Goal: Task Accomplishment & Management: Complete application form

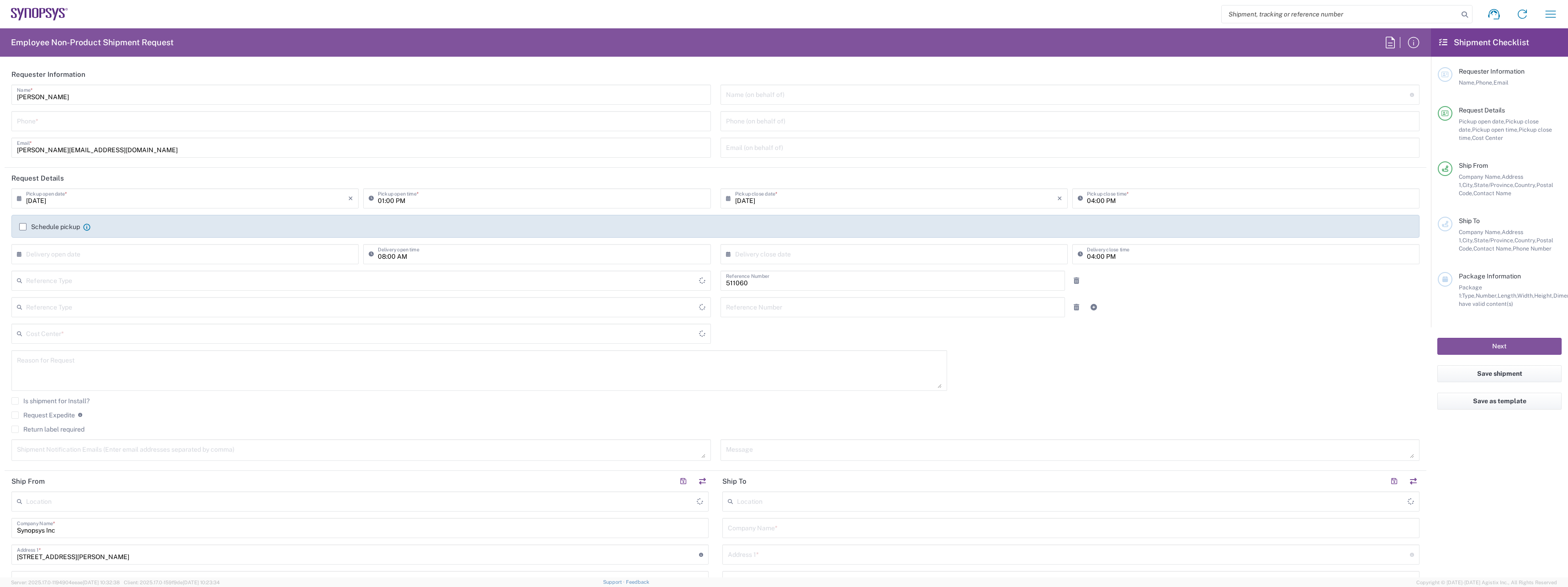
type input "Department"
type input "Delivered at Place"
type input "US01, SDG, HAPS, HW 511060"
type input "[US_STATE]"
type input "[GEOGRAPHIC_DATA]"
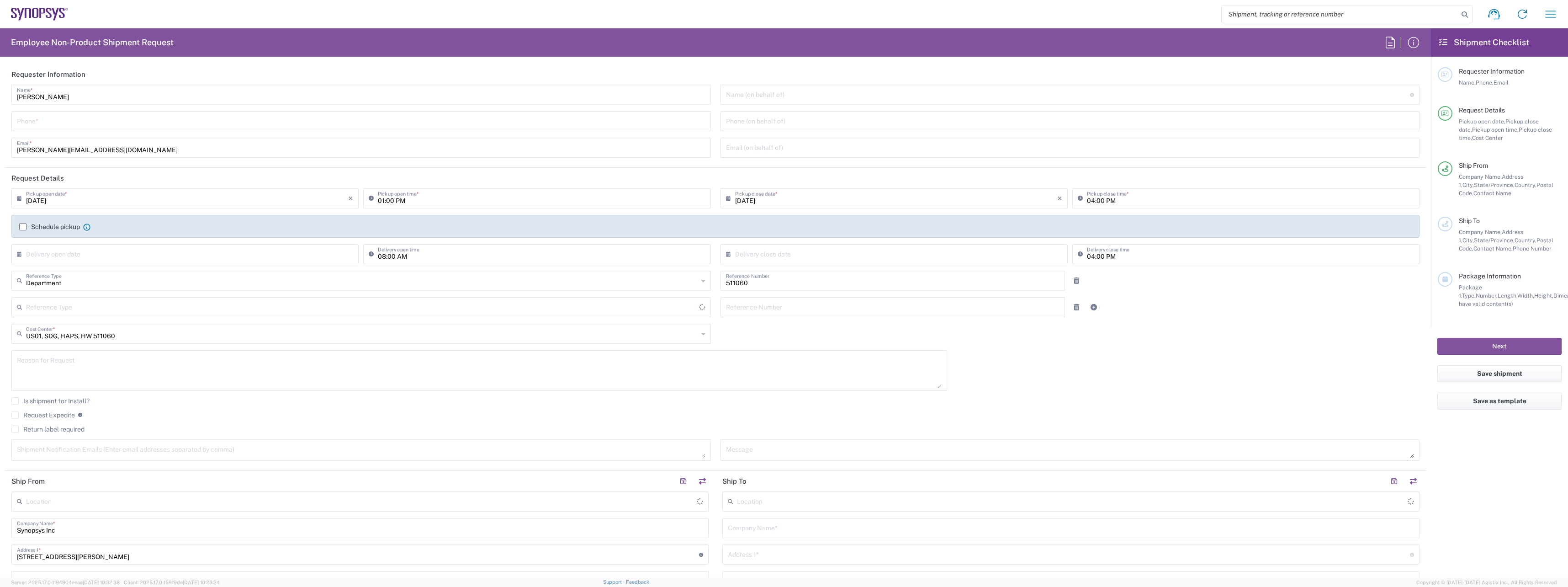
type input "[GEOGRAPHIC_DATA]"
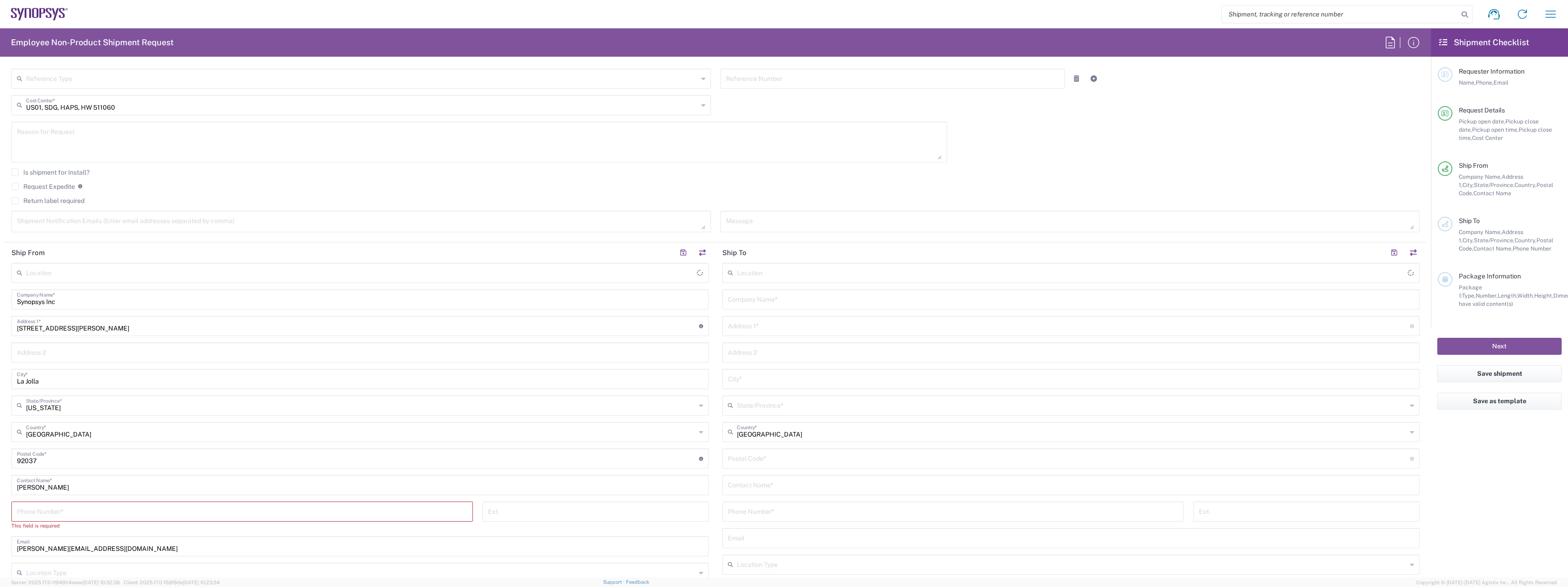
type input "La Jolla US2D"
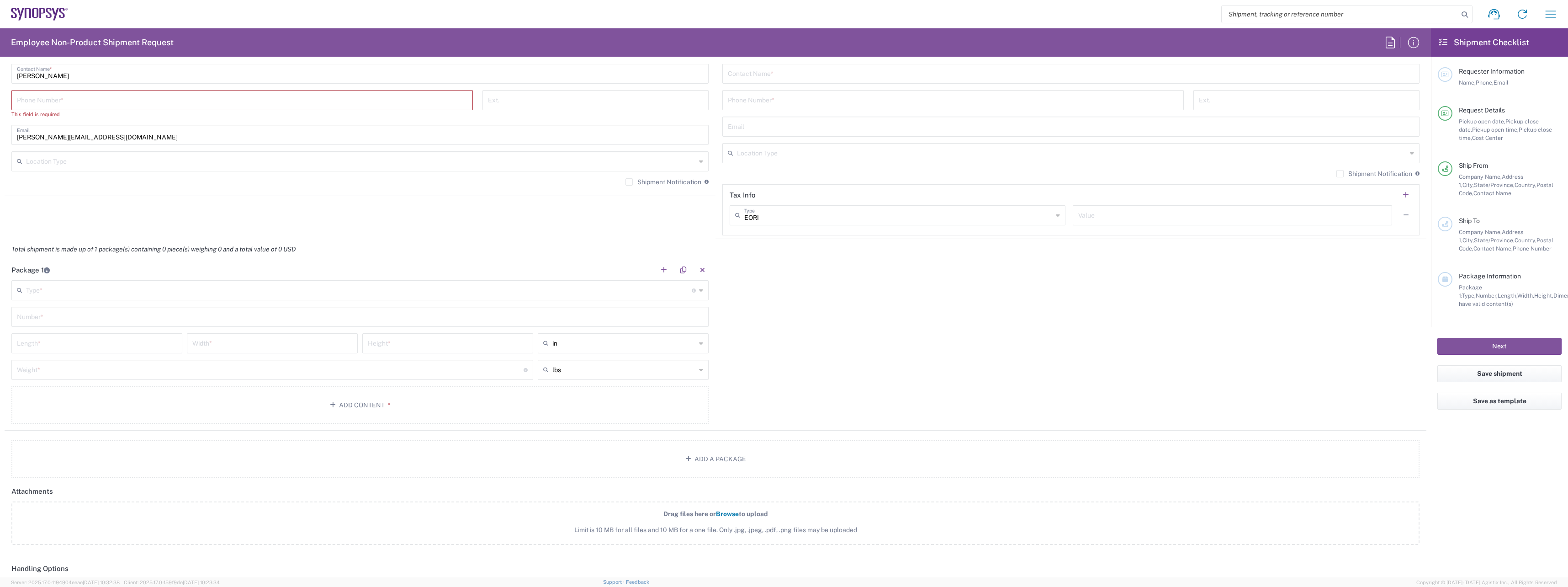
scroll to position [686, 0]
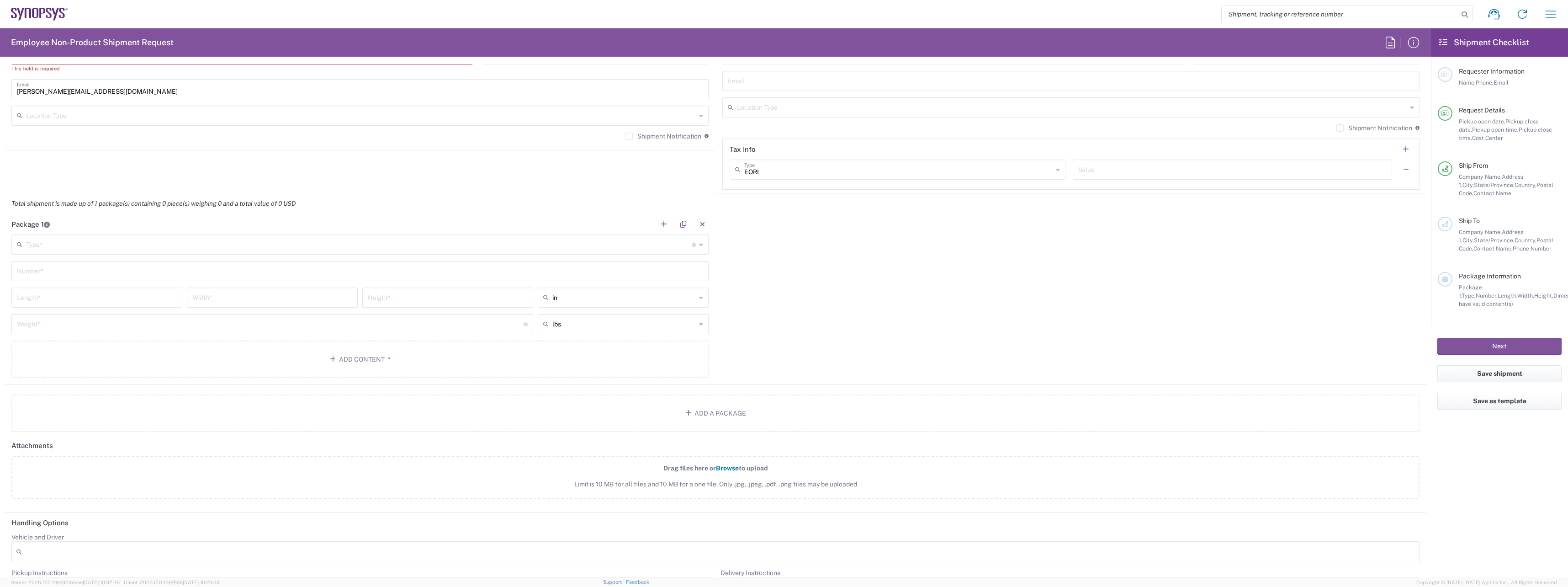
click at [699, 245] on icon at bounding box center [701, 245] width 4 height 15
click at [426, 227] on header "Package 1" at bounding box center [360, 224] width 711 height 21
click at [337, 368] on button "Add Content *" at bounding box center [360, 368] width 697 height 38
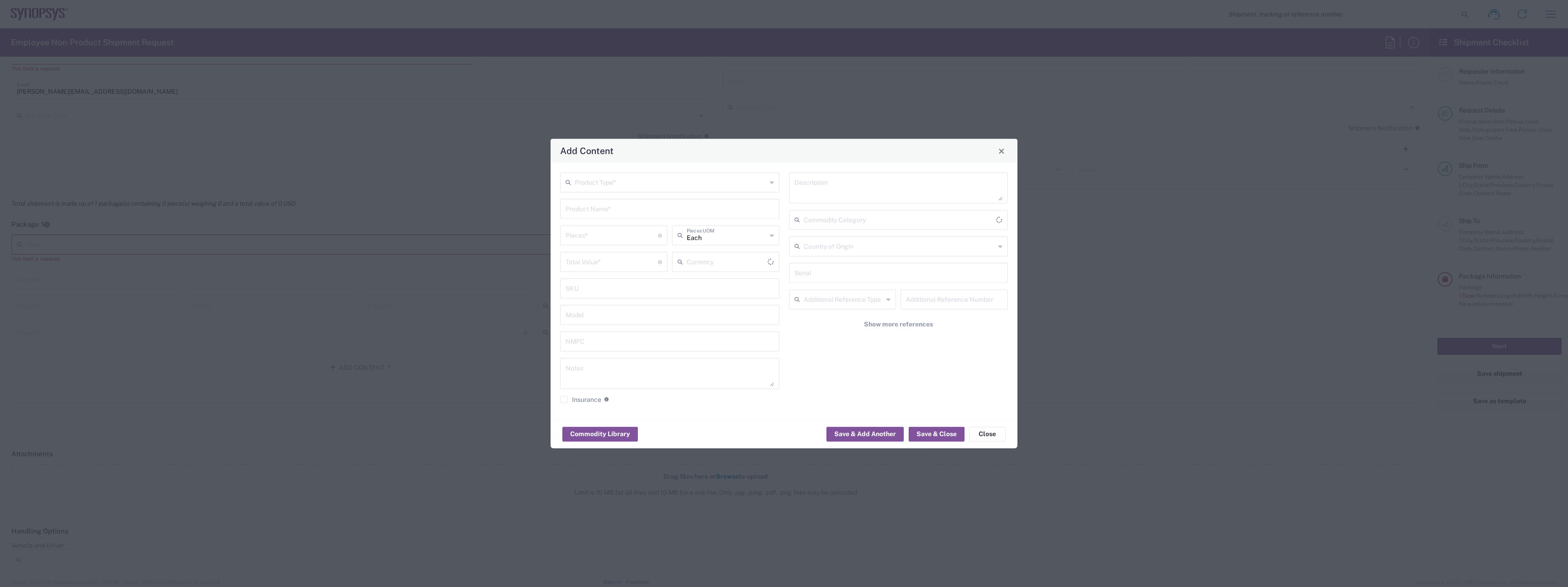
type input "US Dollar"
click at [675, 181] on input "text" at bounding box center [670, 181] width 192 height 16
click at [620, 433] on button "Commodity Library" at bounding box center [600, 434] width 75 height 15
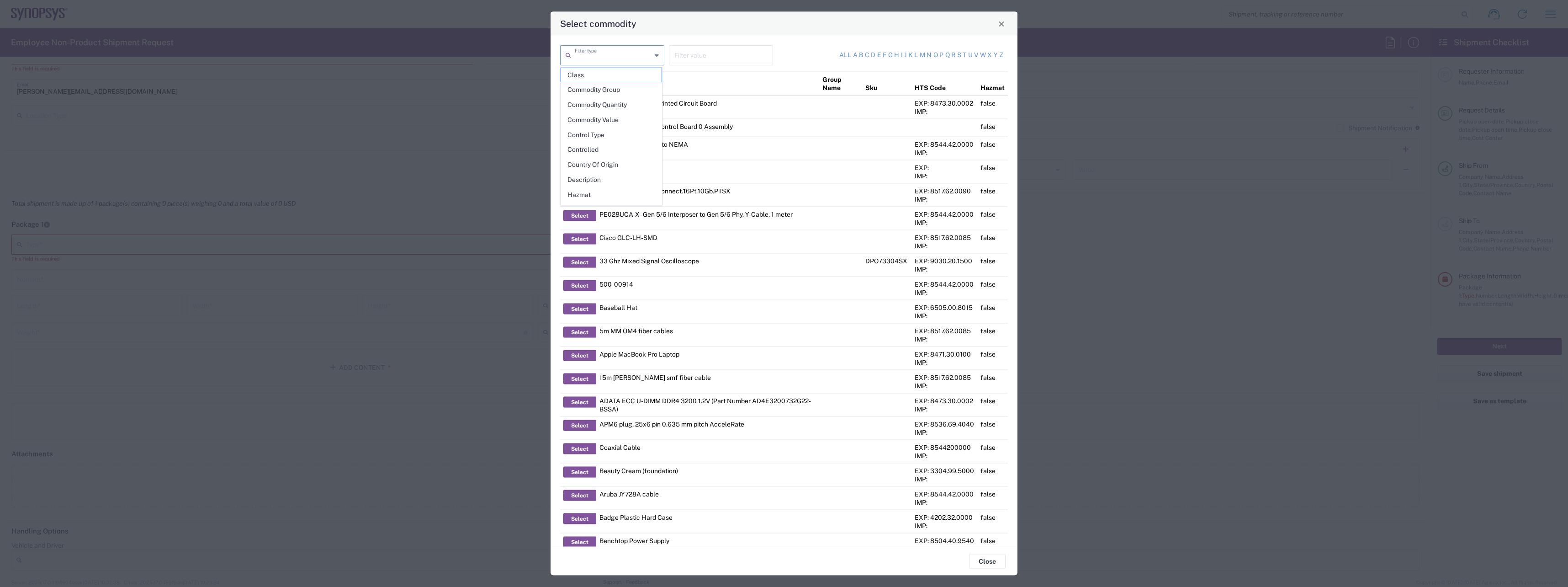
click at [618, 58] on input "text" at bounding box center [613, 55] width 77 height 16
type input "s"
click at [782, 31] on div "Select commodity" at bounding box center [783, 24] width 467 height 24
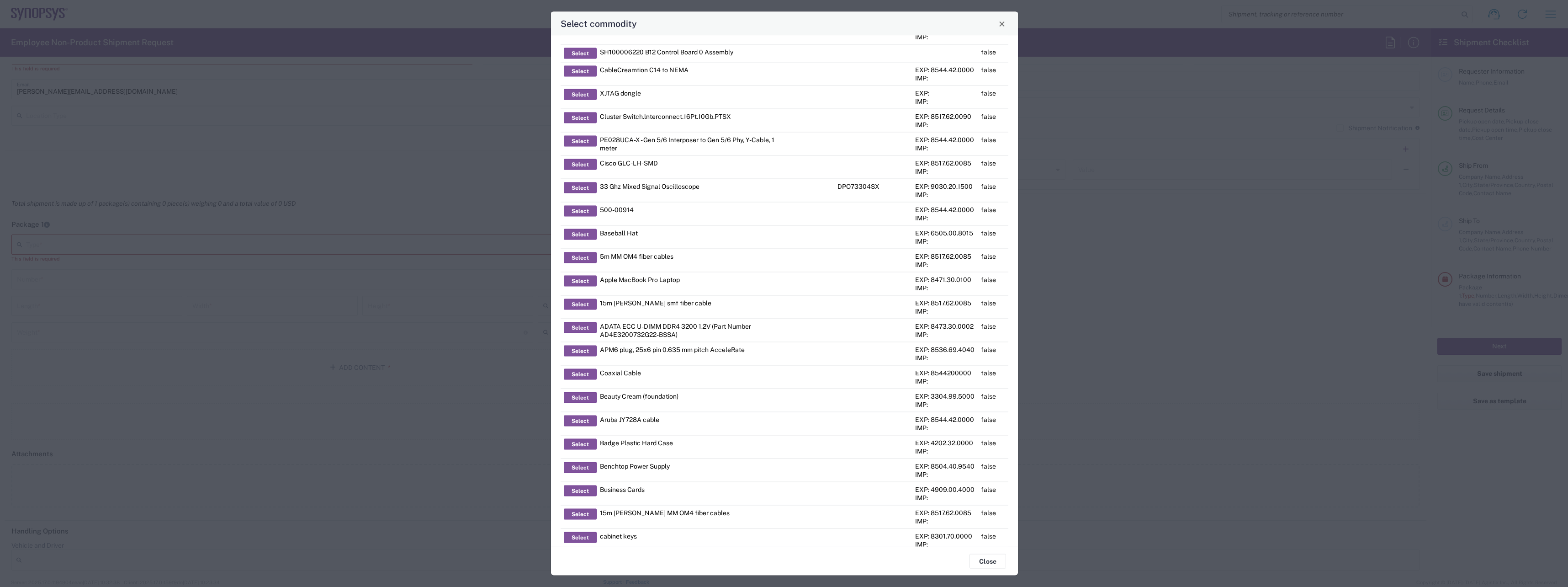
scroll to position [0, 0]
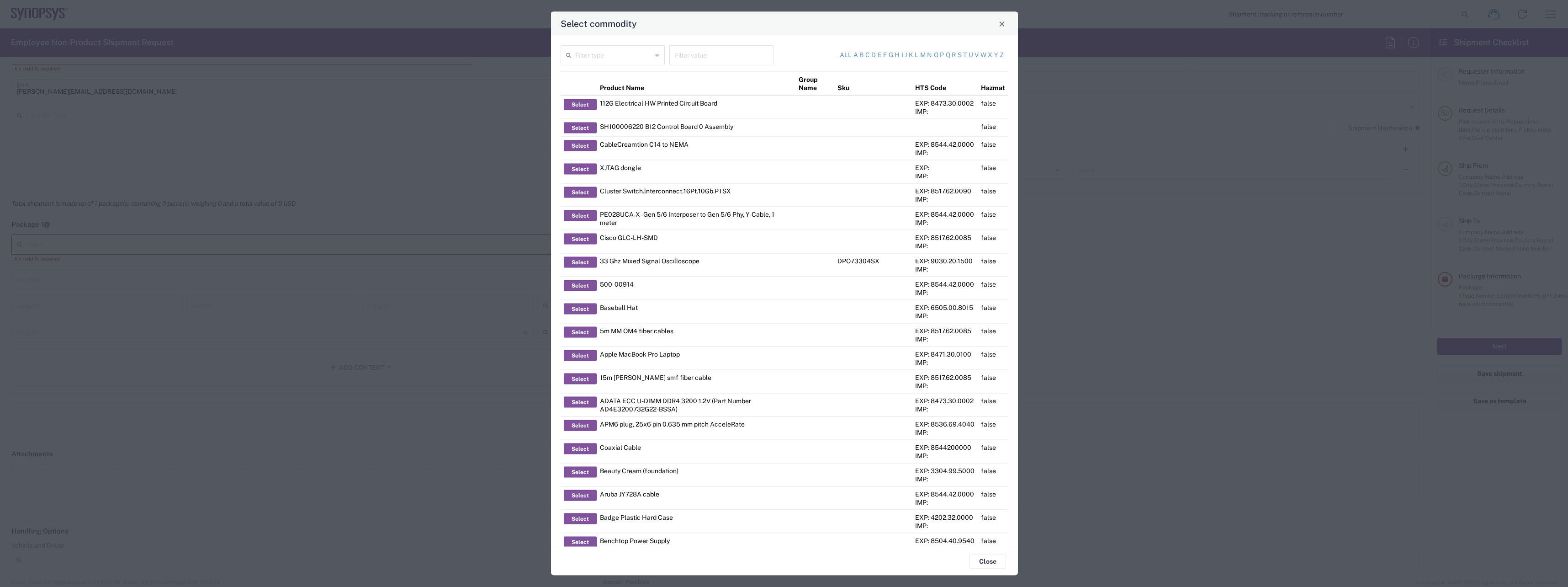
click at [655, 55] on icon at bounding box center [657, 55] width 4 height 15
click at [635, 94] on span "Commodity Group" at bounding box center [611, 90] width 100 height 14
click at [655, 55] on icon at bounding box center [657, 55] width 4 height 15
click at [598, 195] on span "SKU / Part No." at bounding box center [611, 197] width 100 height 14
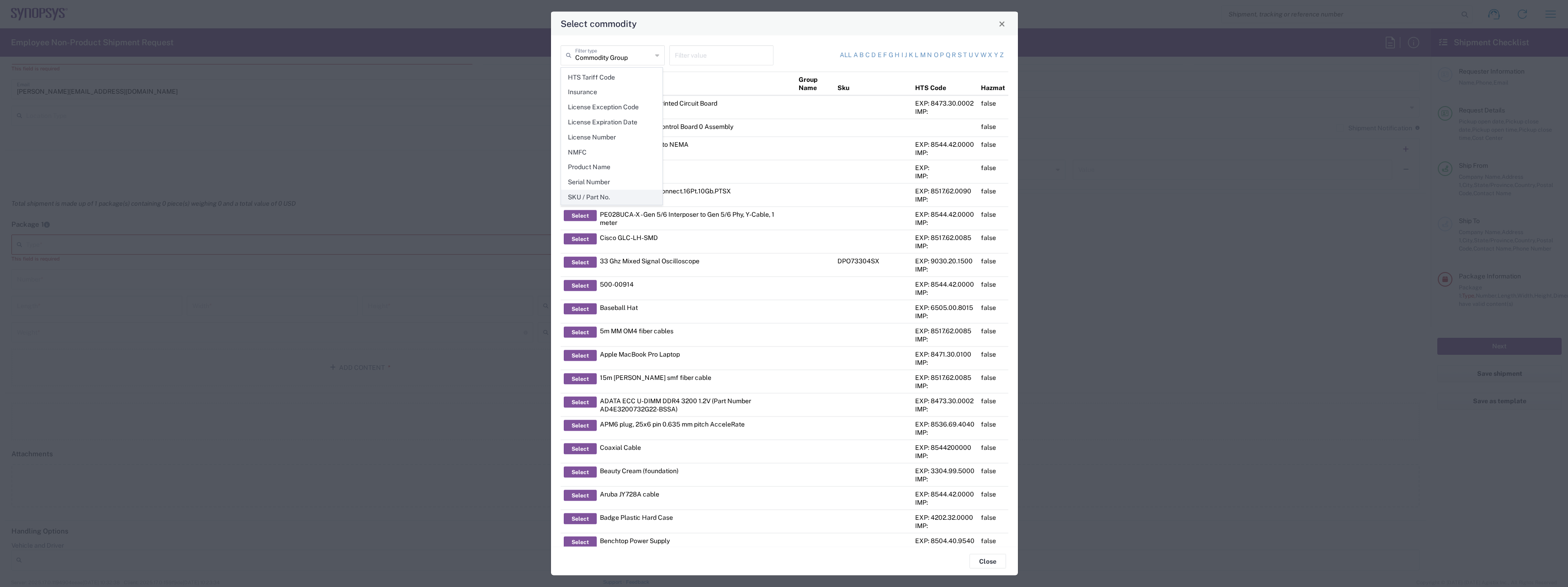
type input "SKU / Part No."
click at [726, 53] on input "text" at bounding box center [721, 55] width 93 height 16
click at [713, 52] on input "text" at bounding box center [721, 55] width 93 height 16
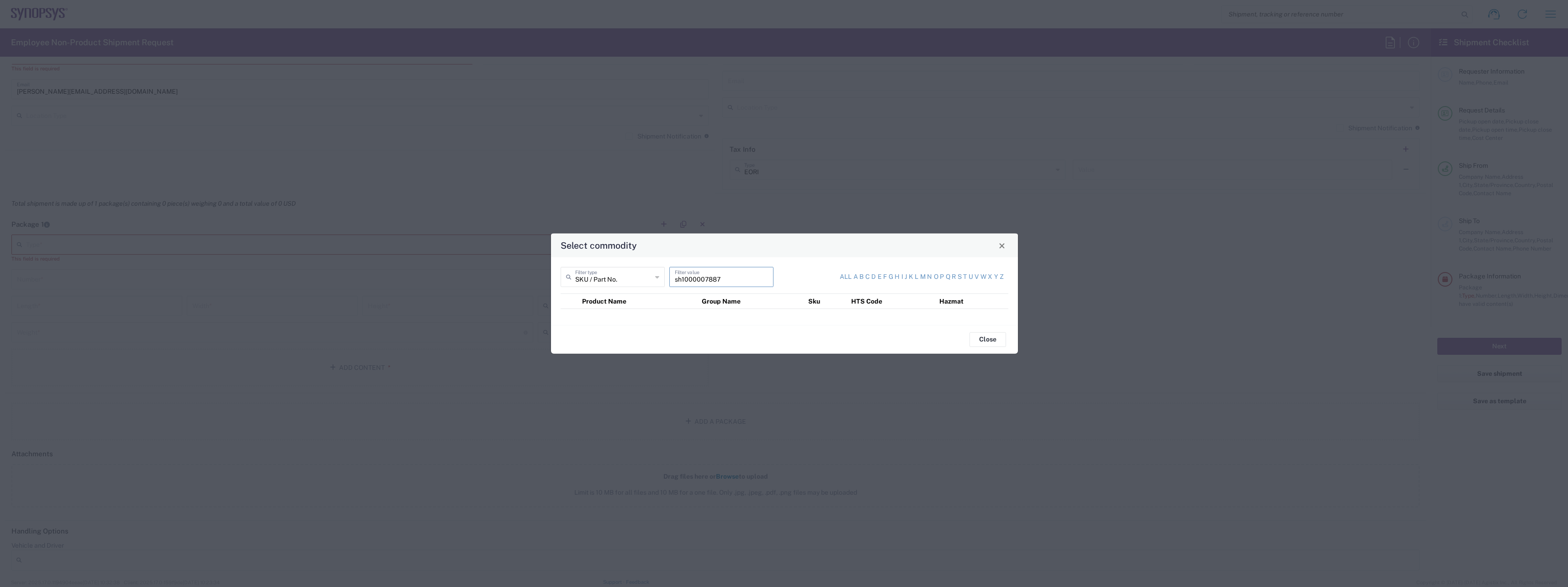
type input "sh1000007887"
click at [736, 253] on div "Select commodity" at bounding box center [784, 245] width 467 height 24
click at [657, 279] on icon at bounding box center [657, 277] width 4 height 15
type input "SKU / Part No."
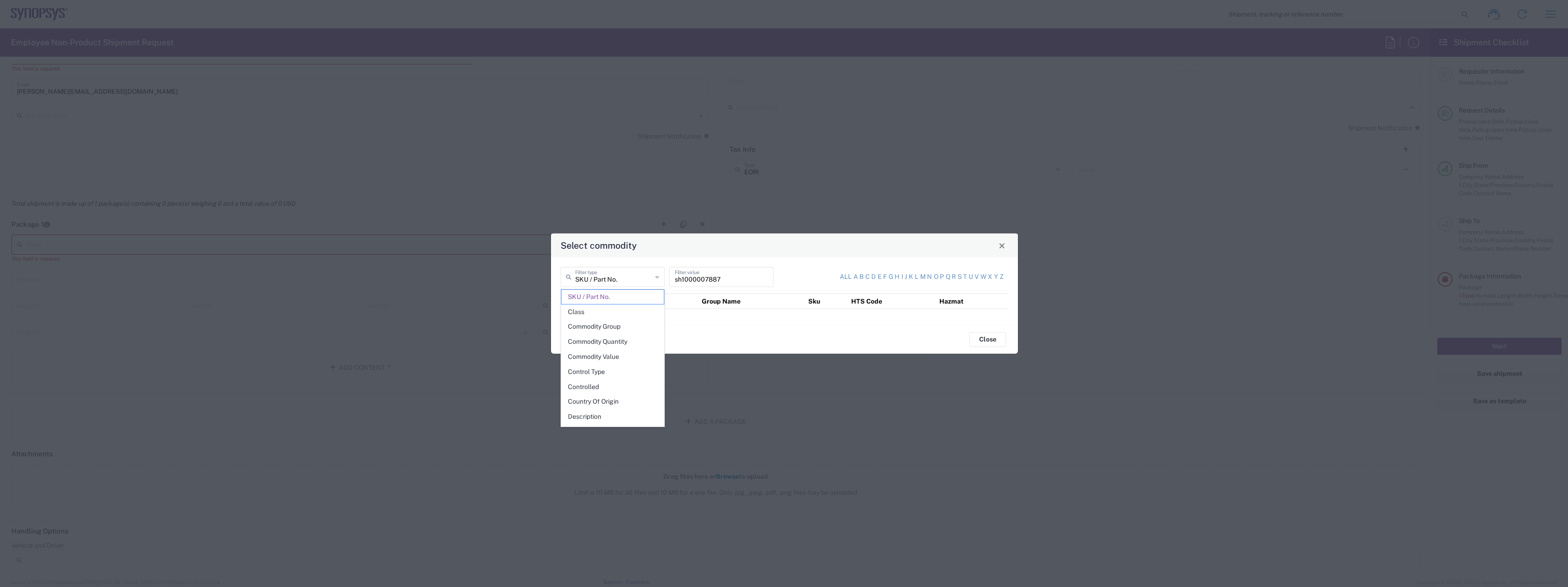
click at [658, 276] on icon at bounding box center [657, 277] width 4 height 15
click at [1005, 246] on span "Close" at bounding box center [1002, 245] width 7 height 7
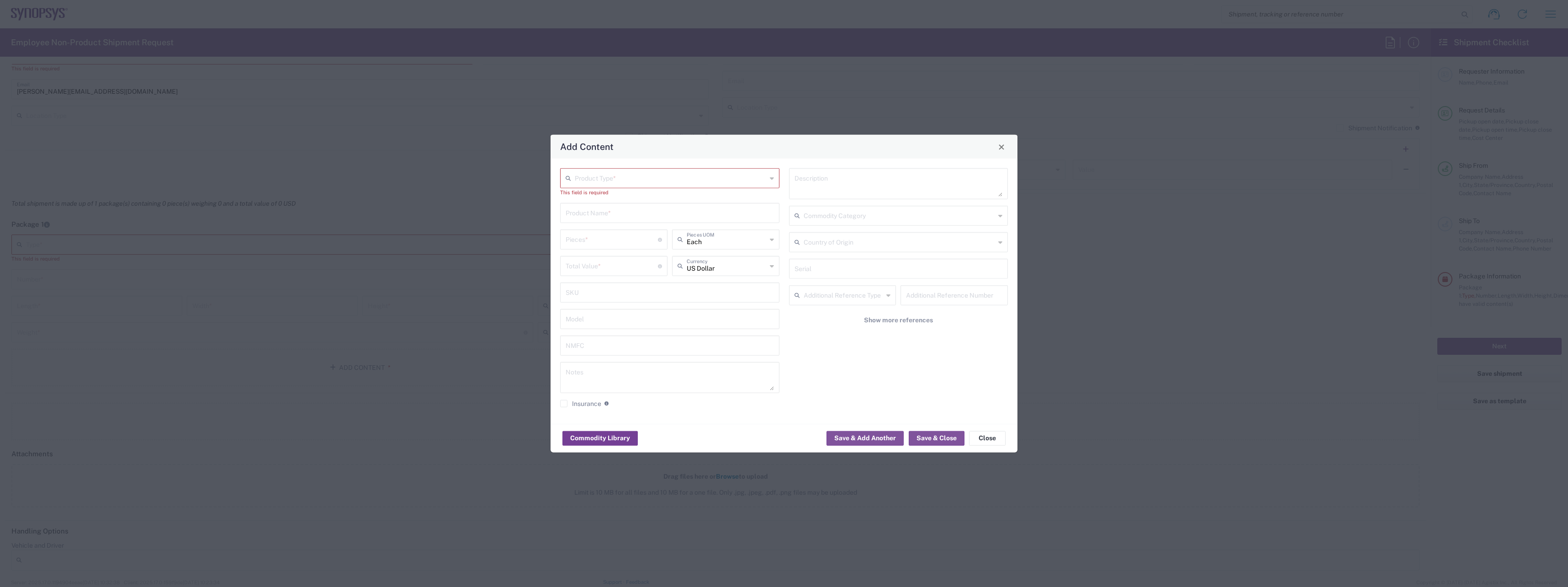
click at [598, 440] on button "Commodity Library" at bounding box center [600, 438] width 75 height 15
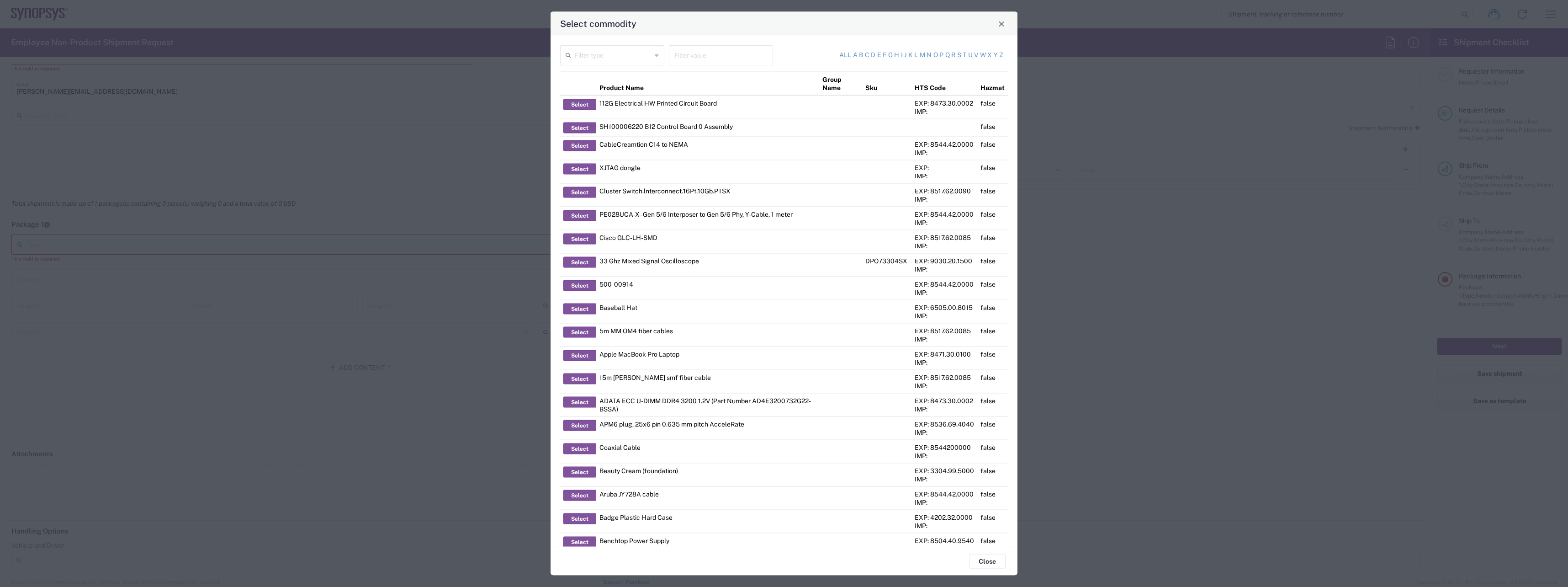
click at [655, 54] on icon at bounding box center [657, 55] width 4 height 15
click at [592, 128] on span "Description" at bounding box center [611, 125] width 100 height 14
type input "Description"
click at [702, 54] on input "text" at bounding box center [721, 55] width 93 height 16
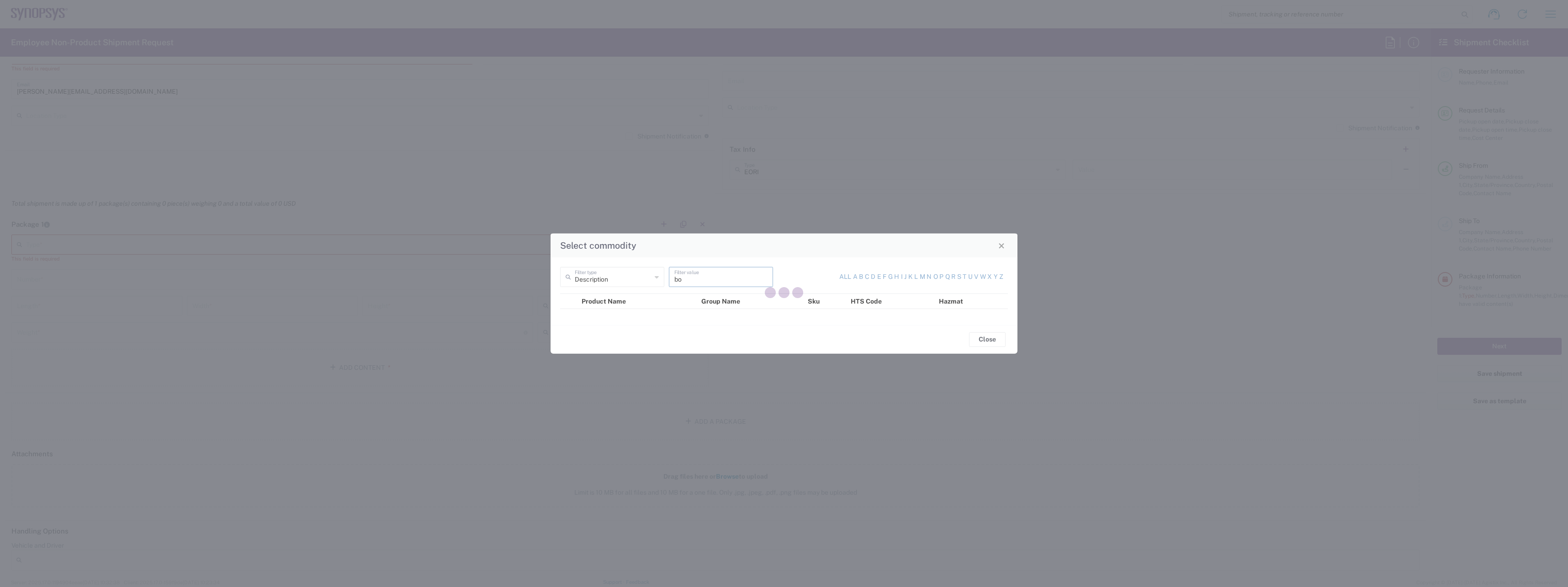
type input "b"
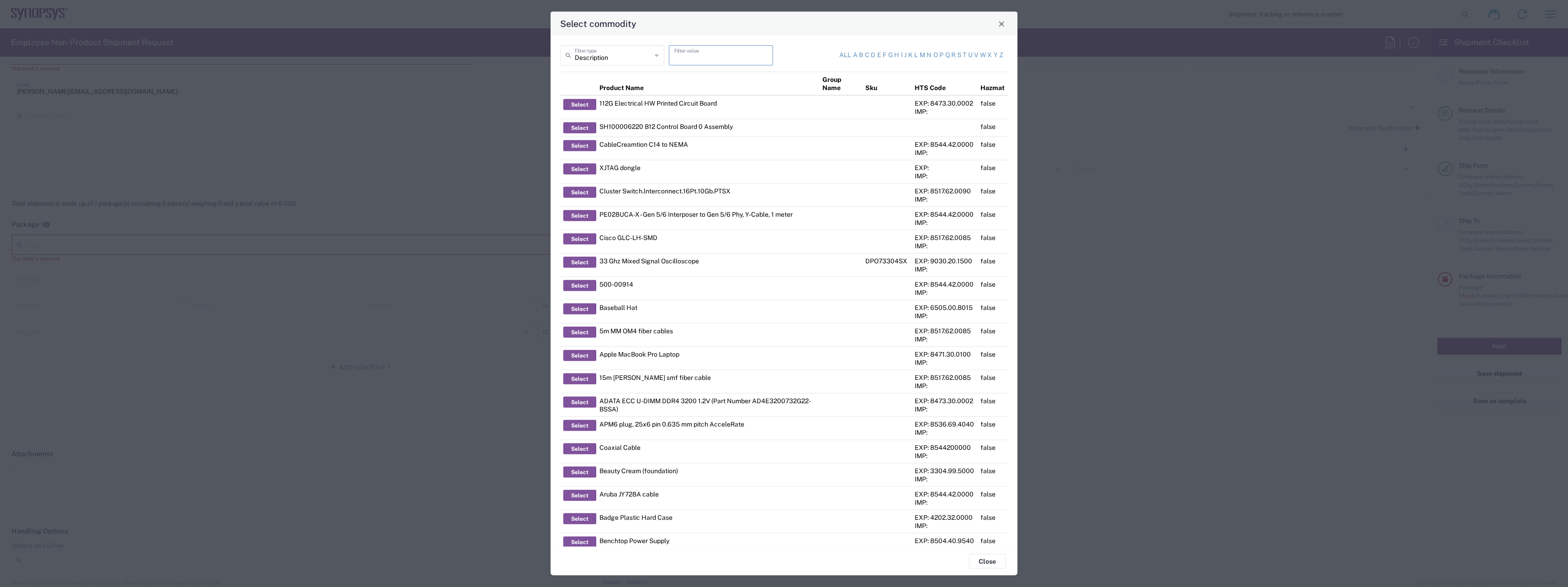
click at [695, 57] on input "text" at bounding box center [721, 55] width 93 height 16
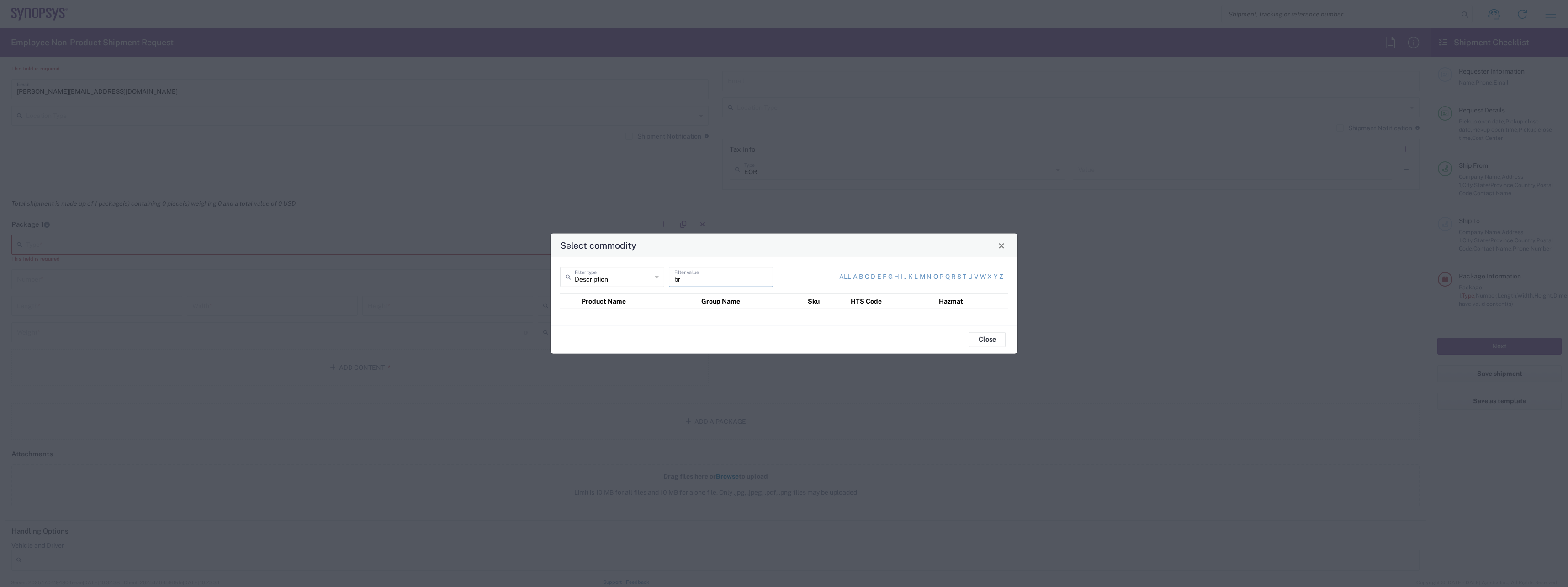
type input "b"
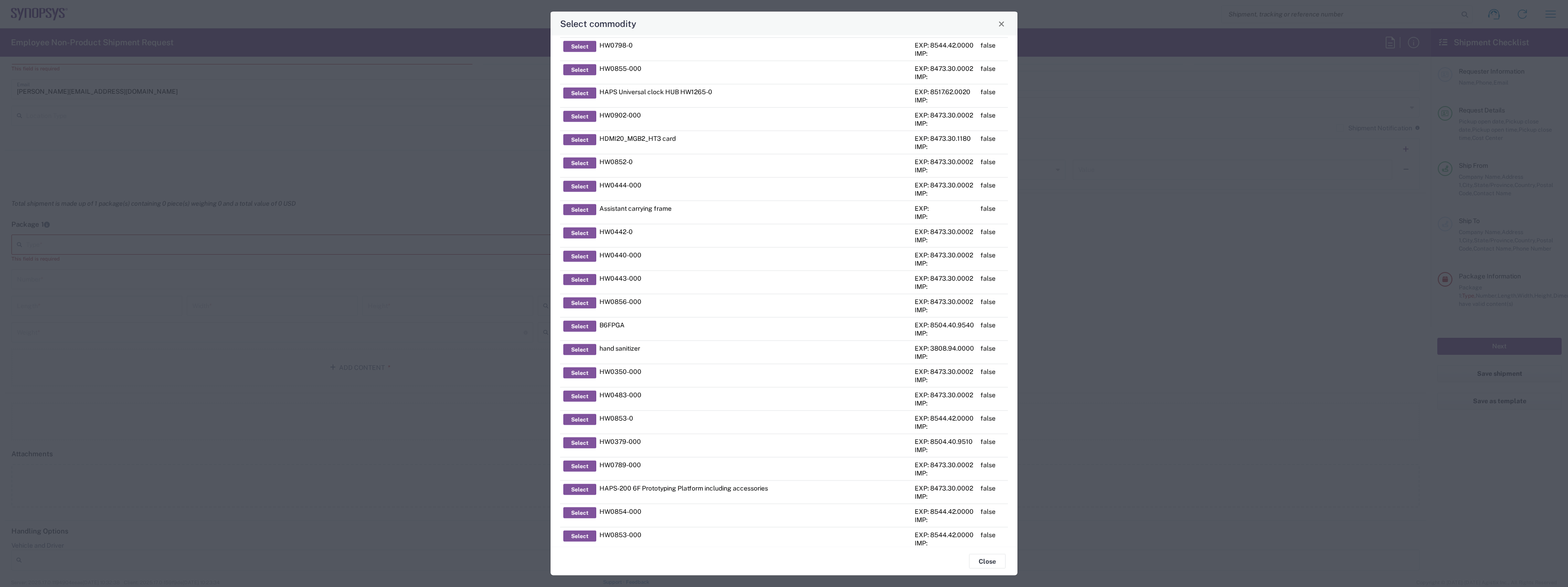
scroll to position [0, 0]
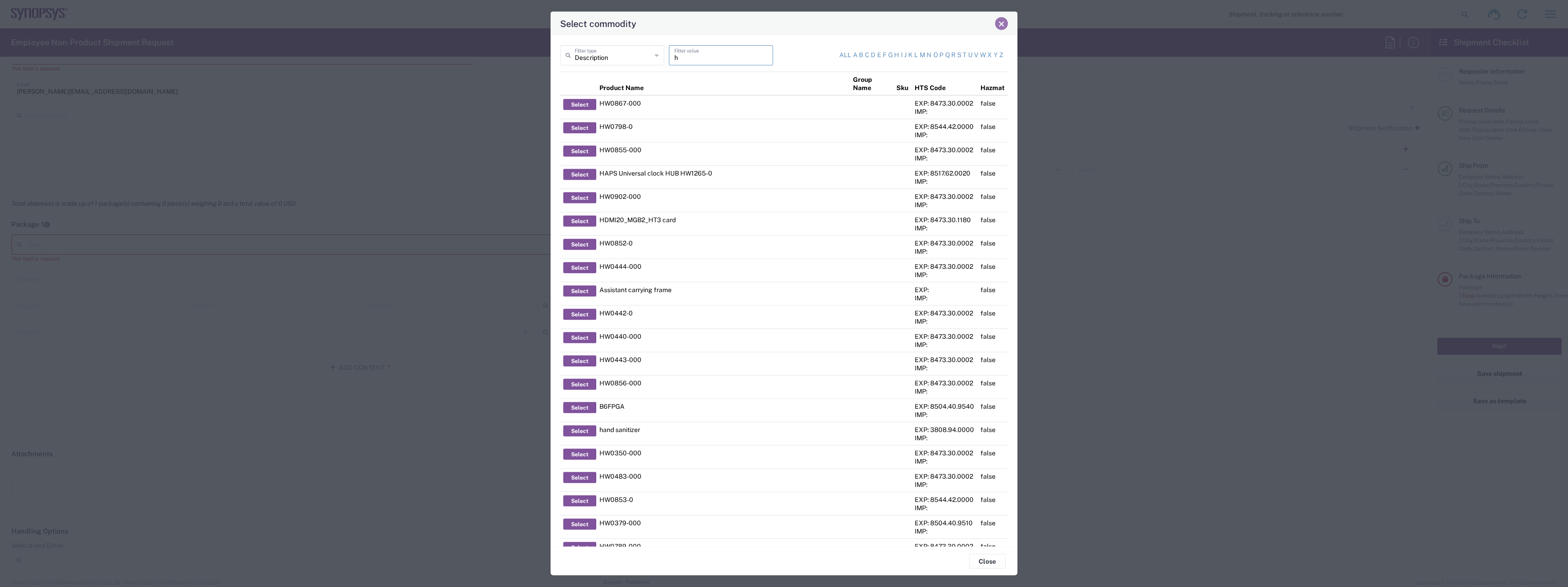
type input "h"
click at [1003, 23] on span "Close" at bounding box center [1001, 24] width 7 height 7
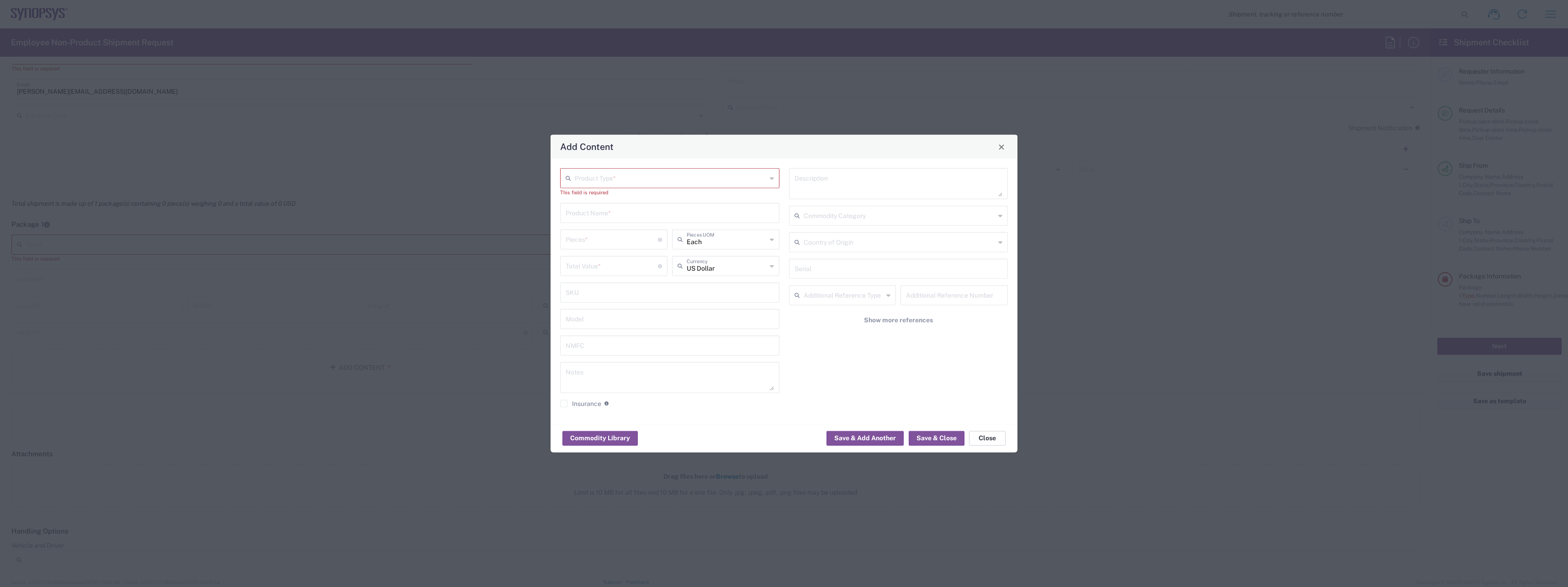
click at [1002, 441] on button "Close" at bounding box center [987, 438] width 37 height 15
